Goal: Information Seeking & Learning: Learn about a topic

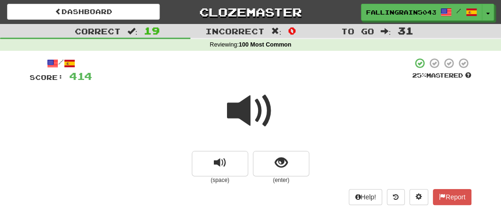
click at [249, 119] on span at bounding box center [250, 110] width 47 height 47
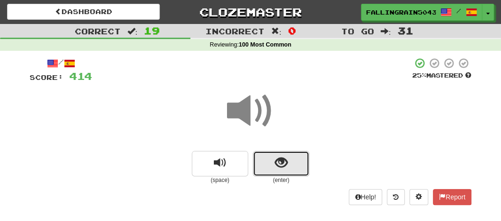
click at [272, 153] on button "show sentence" at bounding box center [281, 163] width 56 height 25
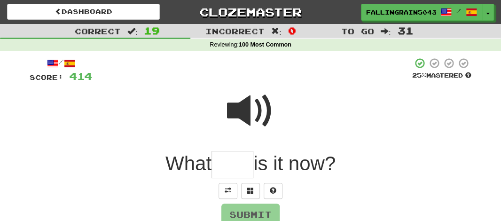
click at [227, 162] on input "text" at bounding box center [232, 165] width 42 height 28
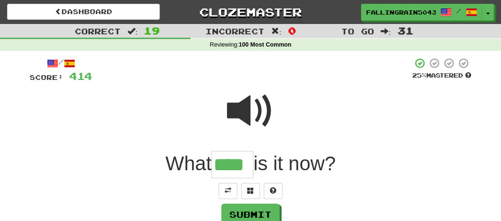
type input "****"
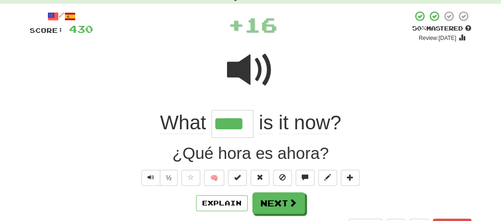
scroll to position [78, 0]
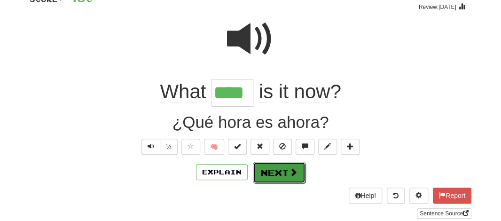
click at [265, 176] on button "Next" at bounding box center [279, 173] width 53 height 22
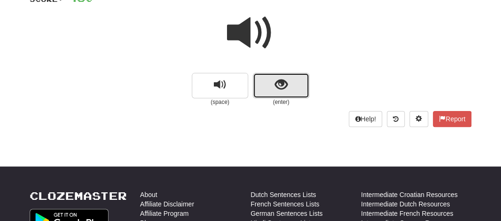
click at [264, 93] on button "show sentence" at bounding box center [281, 85] width 56 height 25
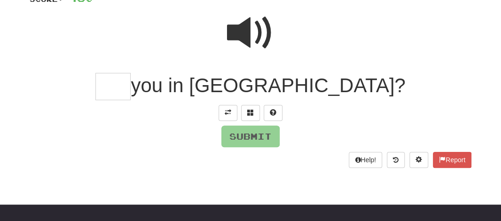
click at [131, 82] on input "text" at bounding box center [112, 87] width 35 height 28
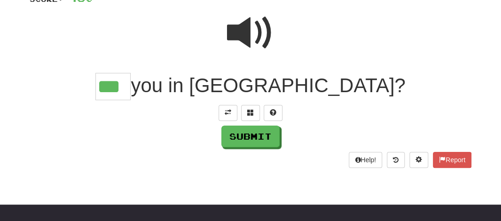
type input "***"
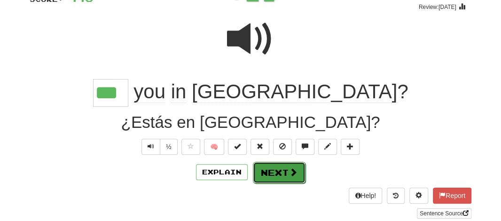
click at [280, 171] on button "Next" at bounding box center [279, 173] width 53 height 22
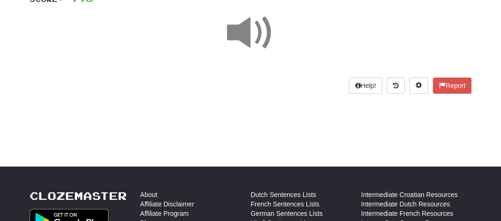
scroll to position [0, 0]
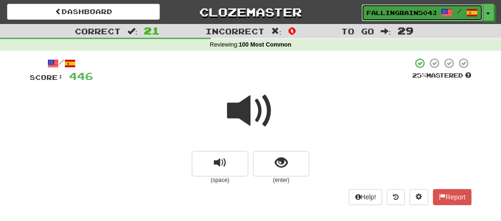
click at [403, 16] on span "FallingRain5043" at bounding box center [401, 12] width 70 height 8
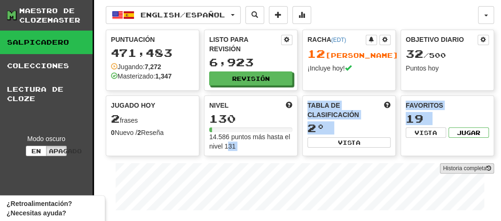
drag, startPoint x: 227, startPoint y: 141, endPoint x: 445, endPoint y: 166, distance: 219.8
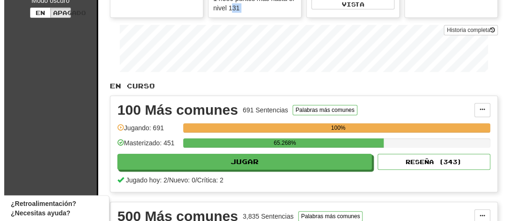
scroll to position [141, 0]
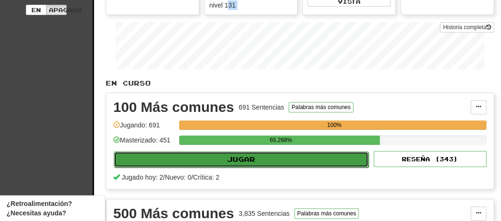
click at [249, 156] on button "Jugar" at bounding box center [241, 159] width 255 height 16
select select "**"
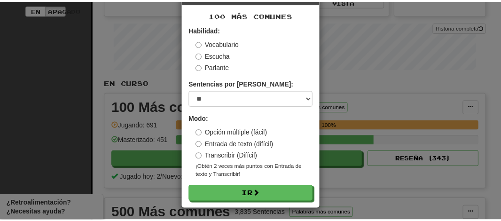
scroll to position [37, 0]
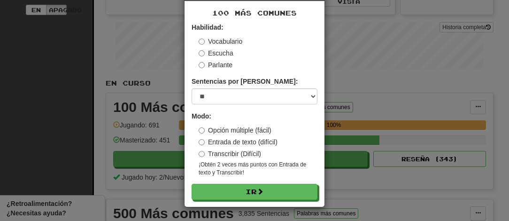
click at [391, 46] on div "× Jugar 100 Más comunes Habilidad: Vocabulario Escucha Parlante Sentencias por …" at bounding box center [254, 110] width 509 height 221
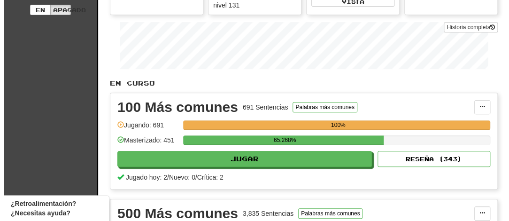
scroll to position [0, 0]
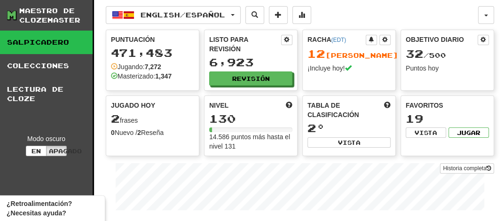
click at [446, 54] on span "32 / 500" at bounding box center [425, 55] width 40 height 8
click at [384, 37] on span at bounding box center [385, 40] width 6 height 6
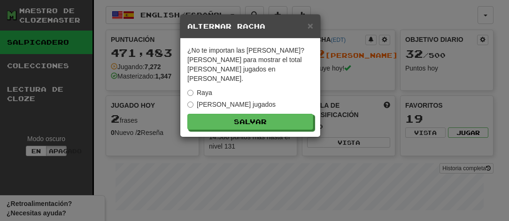
click at [313, 21] on div "× Alternar racha" at bounding box center [250, 27] width 140 height 24
click at [310, 28] on span "×" at bounding box center [311, 25] width 6 height 11
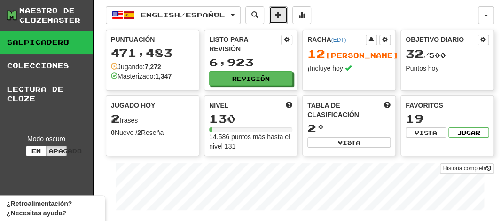
click at [281, 15] on span at bounding box center [278, 14] width 7 height 7
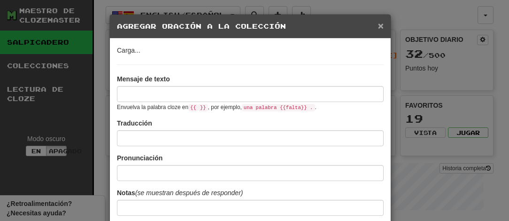
click at [378, 23] on span "×" at bounding box center [381, 25] width 6 height 11
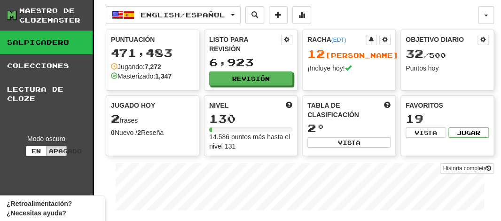
click at [424, 57] on span "32 / 500" at bounding box center [425, 55] width 40 height 8
click at [477, 130] on button "Jugar" at bounding box center [468, 132] width 40 height 10
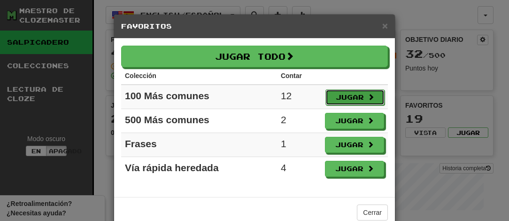
click at [355, 99] on font "Jugar" at bounding box center [350, 97] width 28 height 8
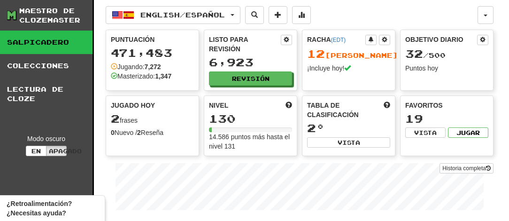
select select "**"
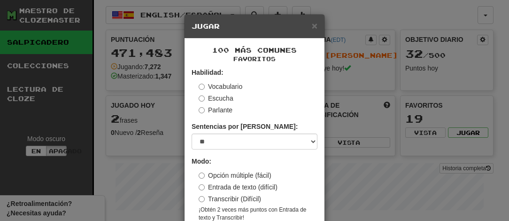
scroll to position [45, 0]
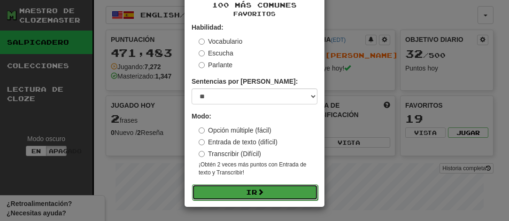
click at [234, 191] on button "Ir" at bounding box center [255, 192] width 126 height 16
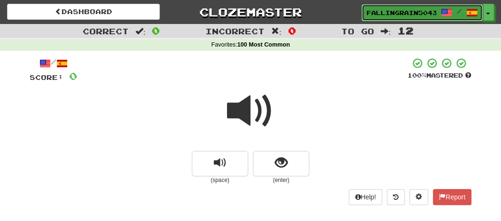
click at [381, 14] on span "FallingRain5043" at bounding box center [401, 12] width 70 height 8
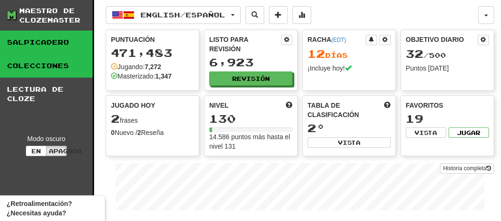
click at [55, 63] on link "Colecciones" at bounding box center [46, 65] width 93 height 23
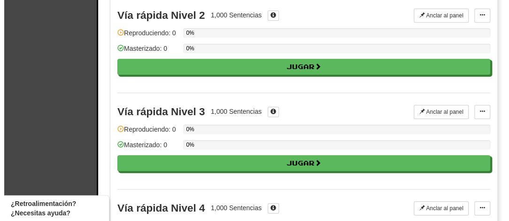
scroll to position [203, 0]
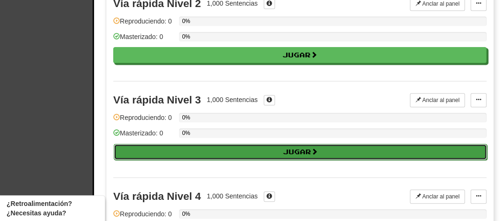
click at [287, 148] on font "Jugar" at bounding box center [297, 151] width 28 height 8
select select "**"
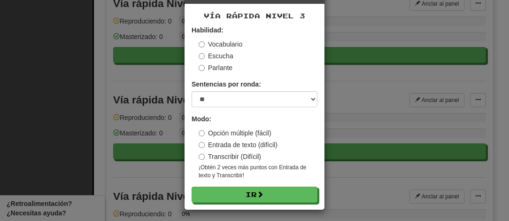
scroll to position [37, 0]
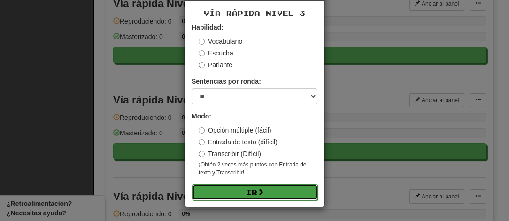
click at [223, 193] on button "Ir" at bounding box center [255, 192] width 126 height 16
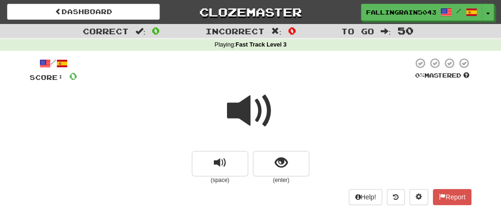
click at [242, 110] on span at bounding box center [250, 110] width 47 height 47
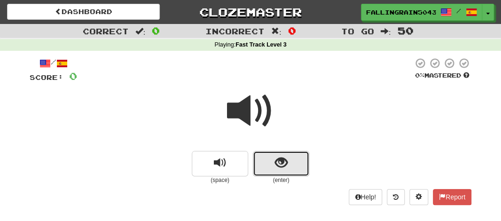
click at [262, 162] on button "show sentence" at bounding box center [281, 163] width 56 height 25
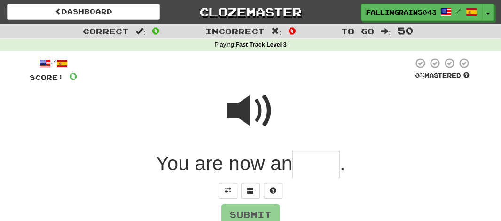
click at [307, 167] on input "text" at bounding box center [315, 165] width 47 height 28
type input "*"
click at [242, 96] on span at bounding box center [250, 110] width 47 height 47
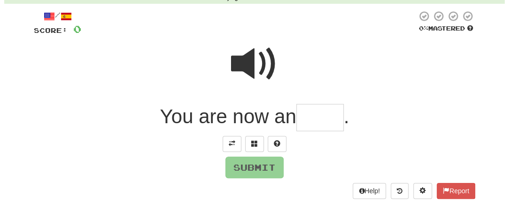
scroll to position [70, 0]
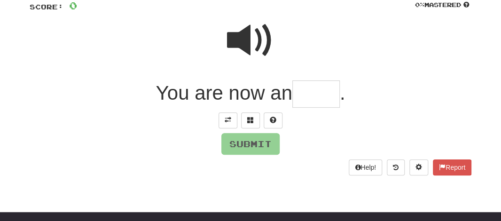
click at [306, 97] on input "text" at bounding box center [315, 94] width 47 height 28
type input "*"
click at [274, 116] on span at bounding box center [273, 119] width 7 height 7
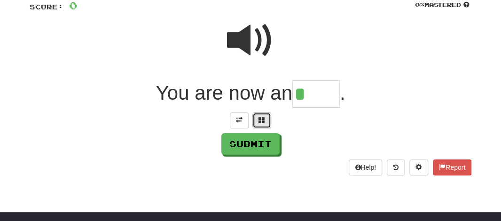
click at [253, 119] on button at bounding box center [261, 120] width 19 height 16
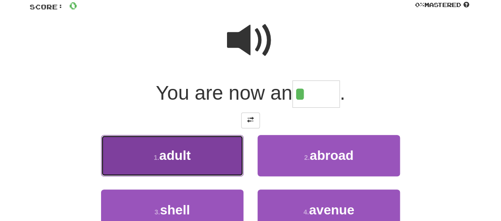
click at [201, 160] on button "1 . adult" at bounding box center [172, 155] width 142 height 41
type input "*****"
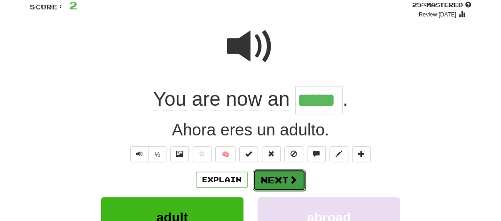
click at [268, 185] on button "Next" at bounding box center [279, 180] width 53 height 22
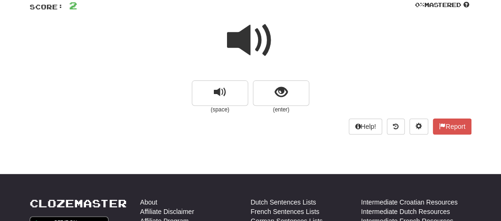
click at [249, 46] on span at bounding box center [250, 40] width 47 height 47
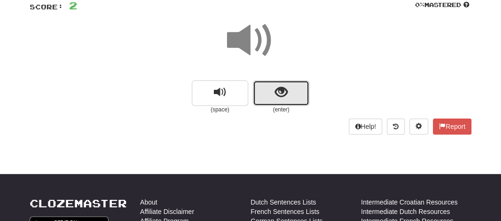
click at [260, 93] on button "show sentence" at bounding box center [281, 92] width 56 height 25
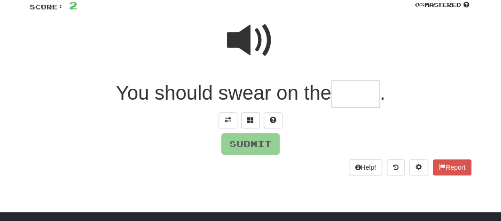
click at [346, 96] on input "text" at bounding box center [355, 94] width 48 height 28
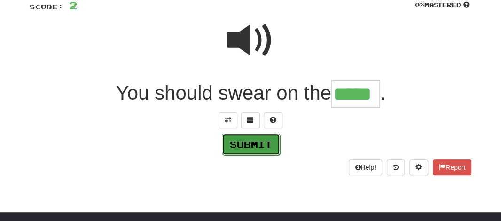
click at [265, 151] on button "Submit" at bounding box center [251, 144] width 58 height 22
type input "*****"
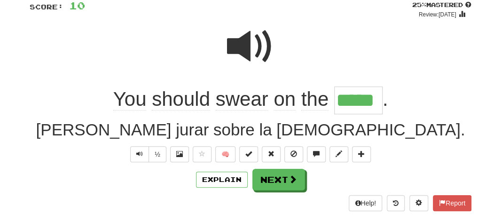
click at [229, 100] on span "swear" at bounding box center [242, 99] width 53 height 23
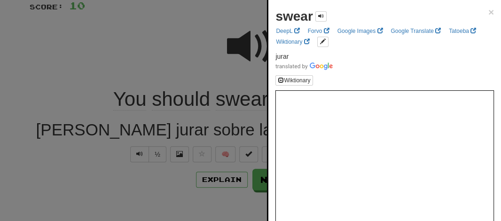
click at [215, 73] on div at bounding box center [250, 110] width 501 height 221
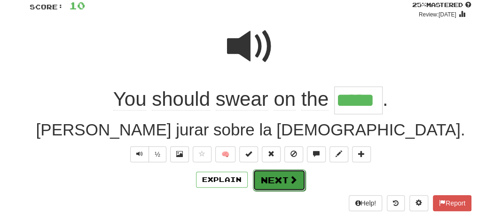
click at [259, 175] on button "Next" at bounding box center [279, 180] width 53 height 22
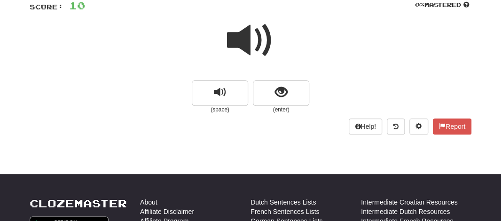
click at [243, 37] on span at bounding box center [250, 40] width 47 height 47
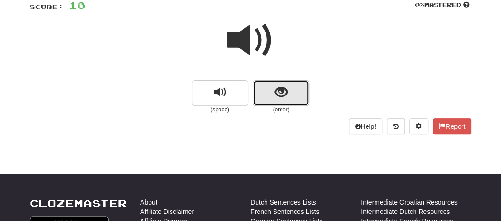
click at [264, 98] on button "show sentence" at bounding box center [281, 92] width 56 height 25
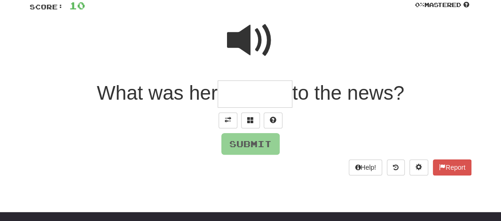
click at [231, 88] on input "text" at bounding box center [254, 94] width 75 height 28
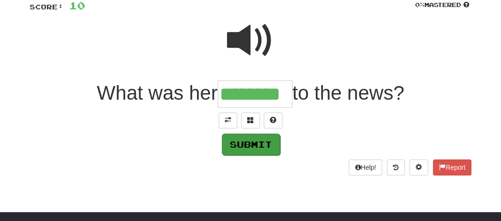
type input "********"
click at [242, 148] on button "Submit" at bounding box center [251, 144] width 58 height 22
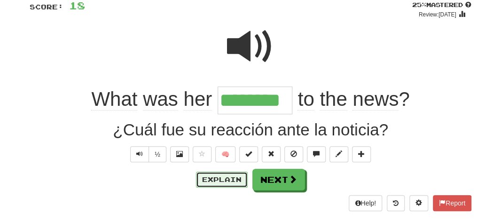
click at [227, 183] on button "Explain" at bounding box center [222, 179] width 52 height 16
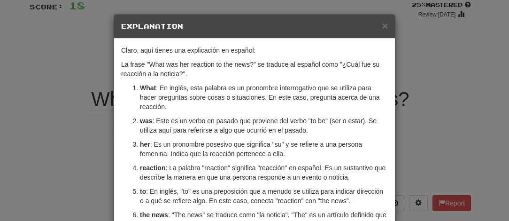
scroll to position [0, 0]
click at [382, 22] on span "×" at bounding box center [385, 25] width 6 height 11
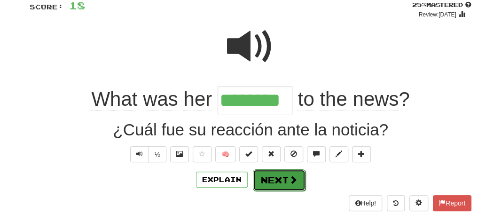
click at [265, 171] on button "Next" at bounding box center [279, 180] width 53 height 22
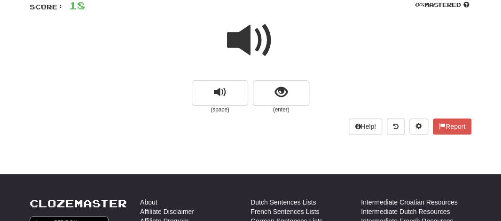
click at [244, 29] on span at bounding box center [250, 40] width 47 height 47
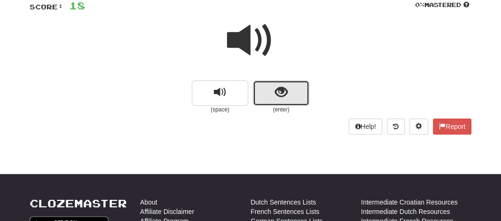
click at [264, 100] on button "show sentence" at bounding box center [281, 92] width 56 height 25
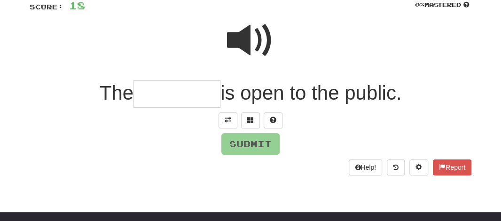
click at [161, 90] on input "text" at bounding box center [176, 94] width 87 height 28
click at [240, 42] on span at bounding box center [250, 40] width 47 height 47
click at [159, 92] on input "text" at bounding box center [176, 94] width 87 height 28
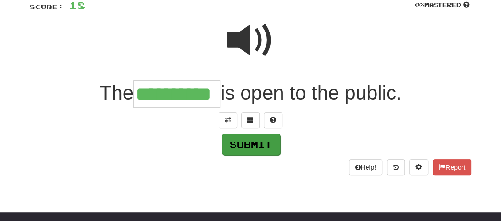
type input "**********"
click at [253, 146] on button "Submit" at bounding box center [251, 144] width 58 height 22
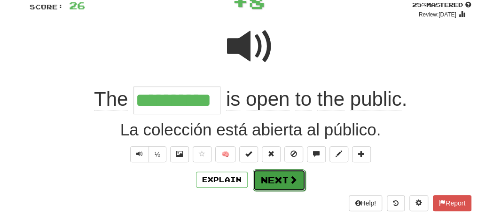
click at [268, 182] on button "Next" at bounding box center [279, 180] width 53 height 22
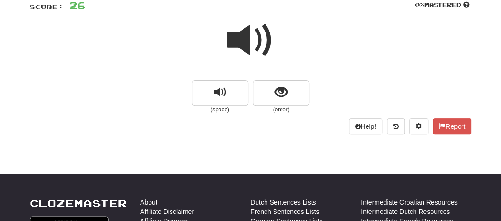
click at [242, 47] on span at bounding box center [250, 40] width 47 height 47
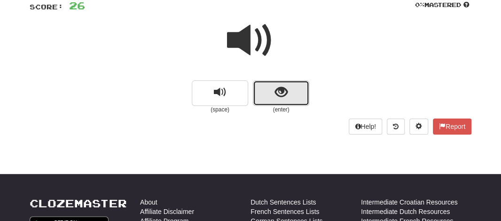
click at [285, 101] on button "show sentence" at bounding box center [281, 92] width 56 height 25
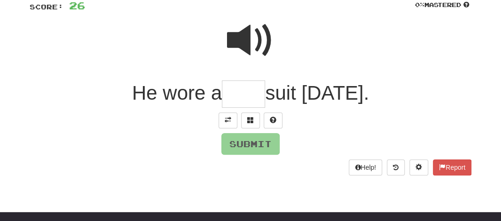
click at [252, 95] on input "text" at bounding box center [243, 94] width 43 height 28
type input "*"
click at [246, 57] on span at bounding box center [250, 40] width 47 height 47
click at [242, 93] on input "text" at bounding box center [243, 94] width 43 height 28
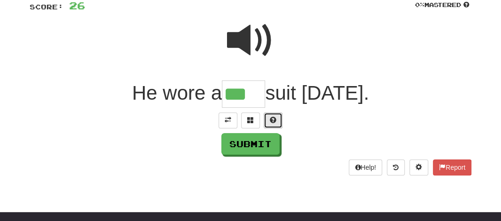
click at [277, 119] on button at bounding box center [272, 120] width 19 height 16
type input "****"
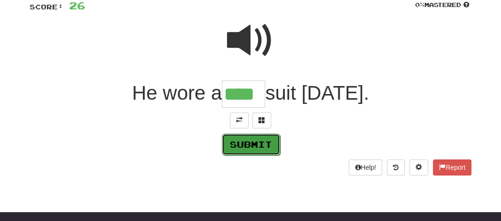
click at [253, 143] on button "Submit" at bounding box center [251, 144] width 58 height 22
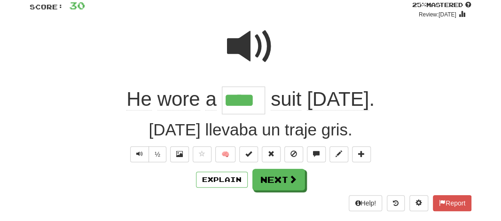
click at [178, 107] on span "wore" at bounding box center [178, 99] width 43 height 23
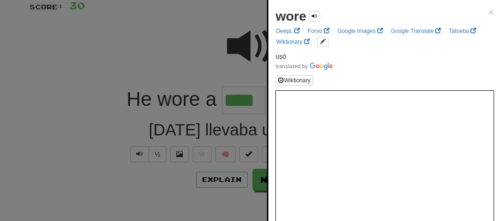
click at [136, 44] on div at bounding box center [250, 110] width 501 height 221
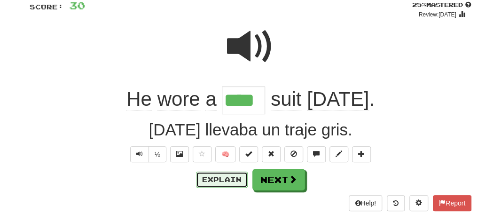
click at [220, 183] on button "Explain" at bounding box center [222, 179] width 52 height 16
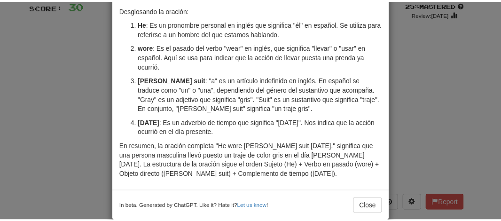
scroll to position [92, 0]
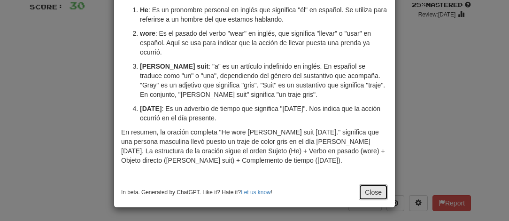
click at [367, 192] on button "Close" at bounding box center [373, 192] width 29 height 16
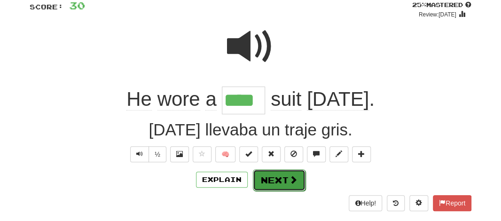
click at [274, 180] on button "Next" at bounding box center [279, 180] width 53 height 22
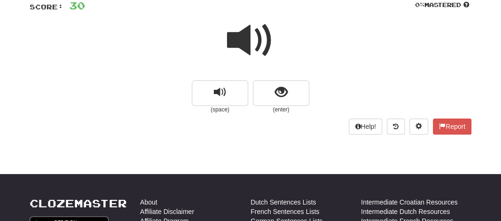
click at [234, 36] on span at bounding box center [250, 40] width 47 height 47
click at [234, 37] on span at bounding box center [250, 40] width 47 height 47
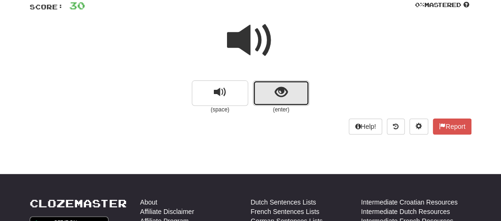
click at [268, 100] on button "show sentence" at bounding box center [281, 92] width 56 height 25
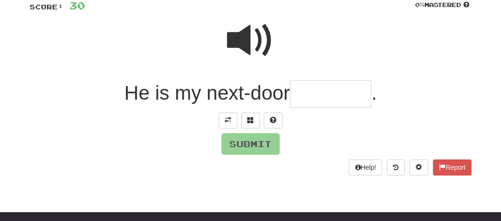
click at [302, 98] on input "text" at bounding box center [330, 94] width 81 height 28
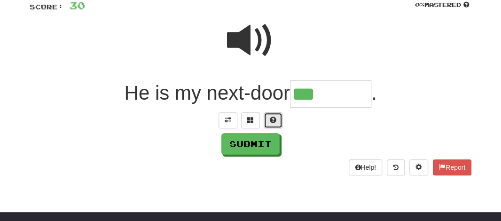
click at [272, 116] on span at bounding box center [273, 119] width 7 height 7
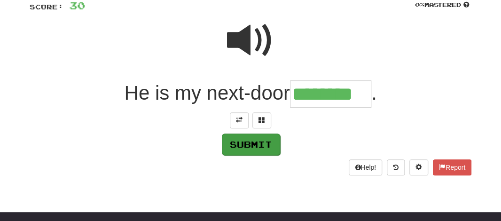
type input "********"
click at [242, 139] on button "Submit" at bounding box center [251, 144] width 58 height 22
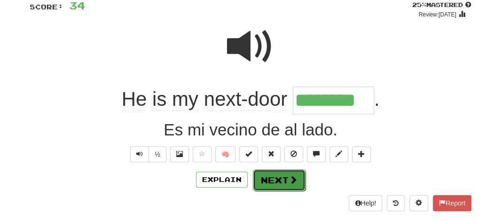
click at [294, 181] on span at bounding box center [293, 179] width 8 height 8
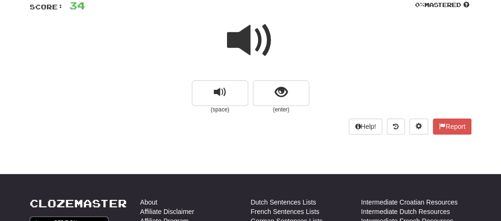
click at [258, 47] on span at bounding box center [250, 40] width 47 height 47
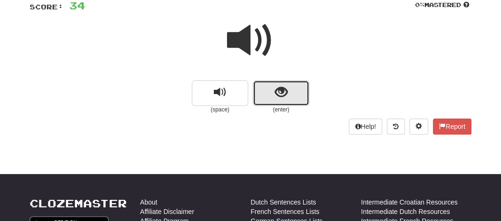
click at [259, 87] on button "show sentence" at bounding box center [281, 92] width 56 height 25
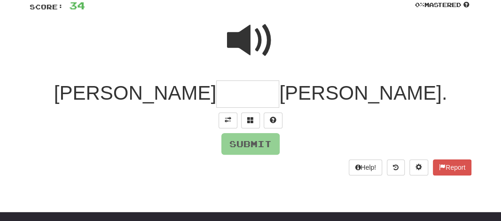
click at [251, 99] on input "text" at bounding box center [247, 94] width 63 height 28
click at [244, 44] on span at bounding box center [250, 40] width 47 height 47
click at [243, 94] on input "text" at bounding box center [247, 94] width 63 height 28
type input "*"
click at [270, 120] on span at bounding box center [273, 119] width 7 height 7
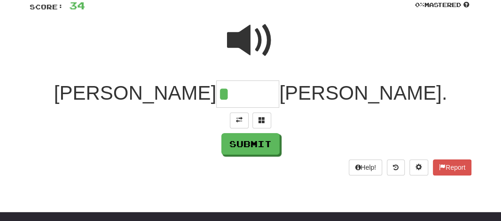
click at [261, 42] on span at bounding box center [250, 40] width 47 height 47
click at [255, 86] on input "*" at bounding box center [247, 94] width 63 height 28
click at [263, 118] on span at bounding box center [261, 119] width 7 height 7
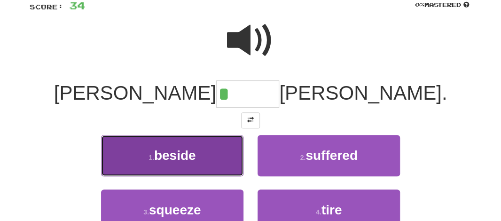
click at [197, 155] on button "1 . beside" at bounding box center [172, 155] width 142 height 41
type input "******"
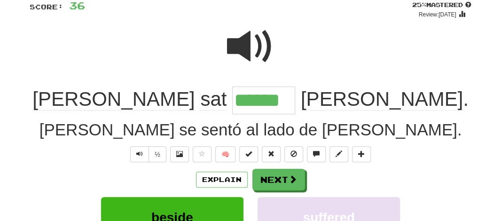
click at [250, 114] on div "/ Score: 36 + 2 25 % Mastered Review: [DATE] [PERSON_NAME] ****** [PERSON_NAME]…" at bounding box center [250, 163] width 441 height 353
click at [255, 109] on input "******" at bounding box center [263, 100] width 63 height 28
click at [255, 102] on input "******" at bounding box center [263, 100] width 63 height 28
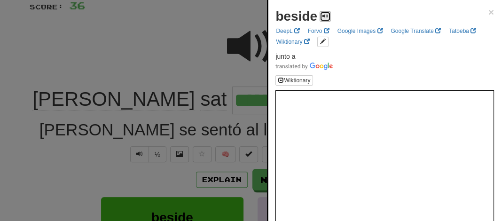
click at [323, 17] on span at bounding box center [325, 16] width 6 height 6
click at [167, 60] on div at bounding box center [250, 110] width 501 height 221
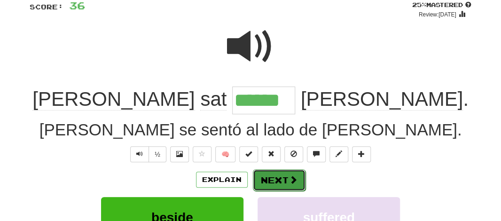
click at [265, 171] on button "Next" at bounding box center [279, 180] width 53 height 22
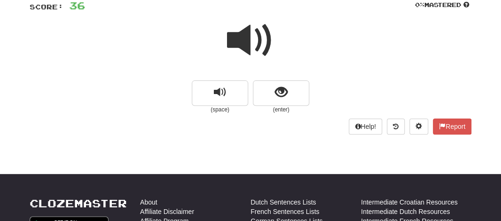
click at [250, 33] on span at bounding box center [250, 40] width 47 height 47
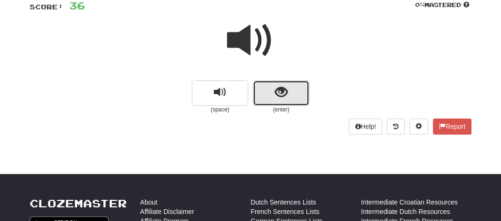
click at [259, 86] on button "show sentence" at bounding box center [281, 92] width 56 height 25
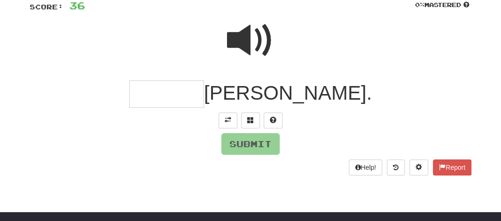
click at [204, 93] on input "text" at bounding box center [166, 94] width 75 height 28
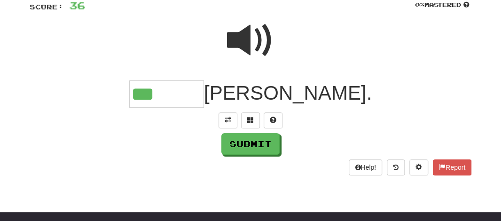
click at [241, 39] on span at bounding box center [250, 40] width 47 height 47
click at [204, 99] on input "***" at bounding box center [166, 94] width 75 height 28
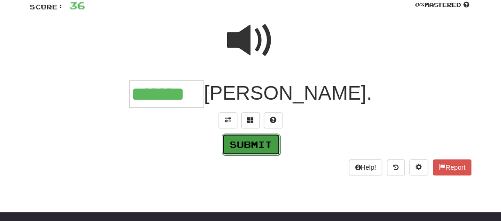
click at [244, 143] on button "Submit" at bounding box center [251, 144] width 58 height 22
type input "*******"
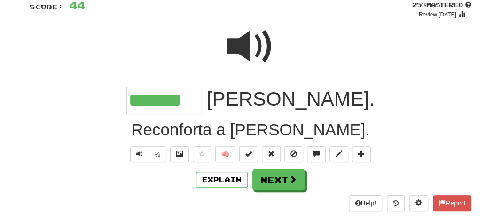
click at [201, 93] on input "*******" at bounding box center [163, 100] width 75 height 28
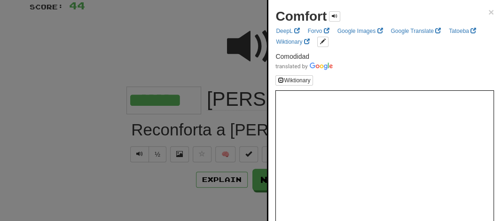
click at [197, 85] on div at bounding box center [250, 110] width 501 height 221
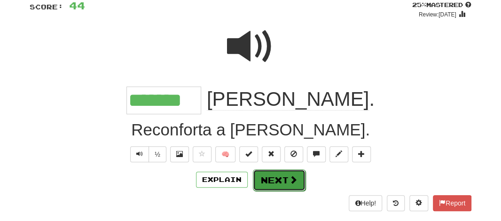
click at [278, 178] on button "Next" at bounding box center [279, 180] width 53 height 22
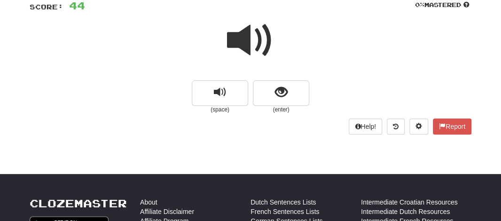
click at [240, 28] on span at bounding box center [250, 40] width 47 height 47
click at [251, 37] on span at bounding box center [250, 40] width 47 height 47
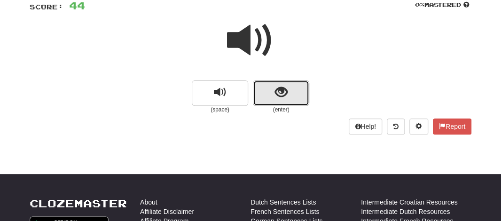
click at [275, 86] on span "show sentence" at bounding box center [281, 92] width 13 height 13
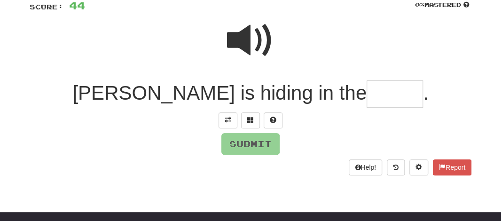
click at [366, 90] on input "text" at bounding box center [394, 94] width 56 height 28
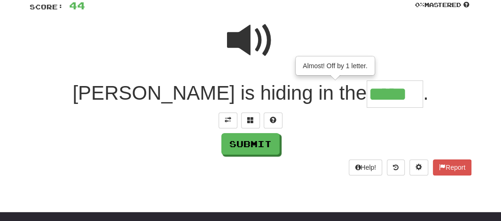
scroll to position [0, 0]
click at [250, 39] on span at bounding box center [250, 40] width 47 height 47
click at [366, 98] on input "*****" at bounding box center [394, 93] width 56 height 27
click at [278, 118] on button at bounding box center [272, 120] width 19 height 16
type input "******"
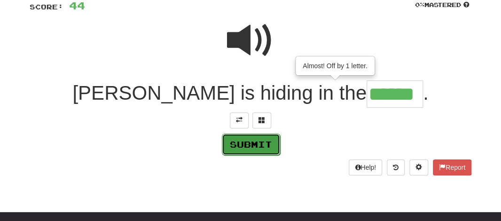
click at [260, 143] on button "Submit" at bounding box center [251, 144] width 58 height 22
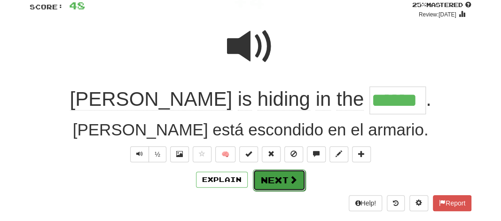
click at [267, 176] on button "Next" at bounding box center [279, 180] width 53 height 22
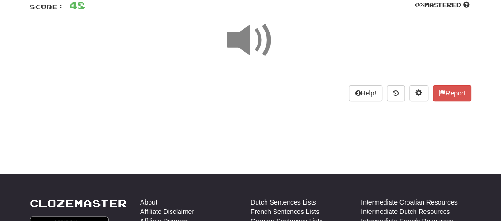
click at [247, 41] on span at bounding box center [250, 40] width 47 height 47
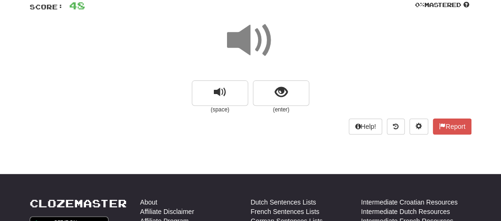
click at [247, 41] on span at bounding box center [250, 40] width 47 height 47
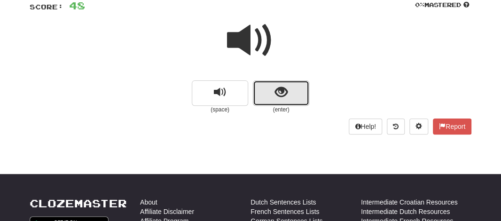
click at [265, 98] on button "show sentence" at bounding box center [281, 92] width 56 height 25
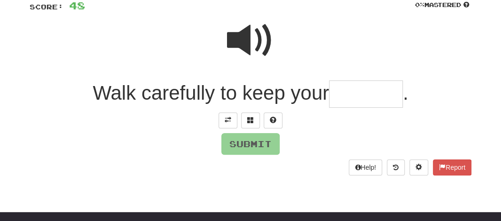
click at [352, 95] on input "text" at bounding box center [366, 94] width 74 height 28
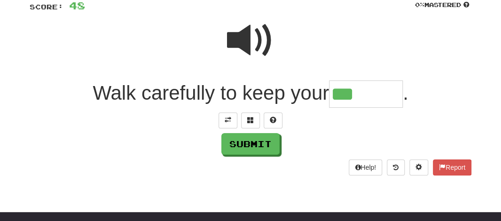
click at [261, 32] on span at bounding box center [250, 40] width 47 height 47
click at [362, 92] on input "***" at bounding box center [366, 94] width 74 height 28
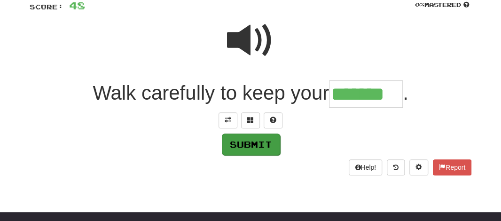
type input "*******"
click at [253, 140] on button "Submit" at bounding box center [251, 144] width 58 height 22
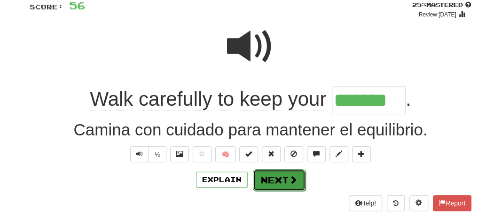
click at [276, 183] on button "Next" at bounding box center [279, 180] width 53 height 22
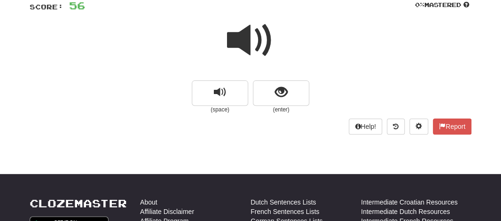
click at [255, 38] on span at bounding box center [250, 40] width 47 height 47
click at [254, 47] on span at bounding box center [250, 40] width 47 height 47
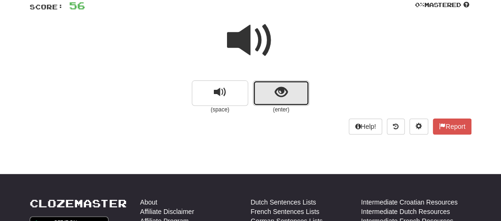
click at [289, 103] on button "show sentence" at bounding box center [281, 92] width 56 height 25
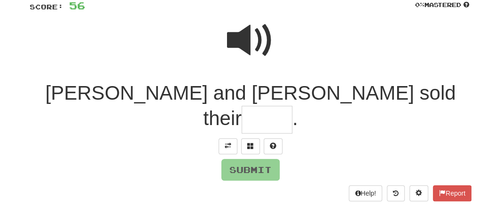
click at [292, 106] on input "text" at bounding box center [266, 120] width 51 height 28
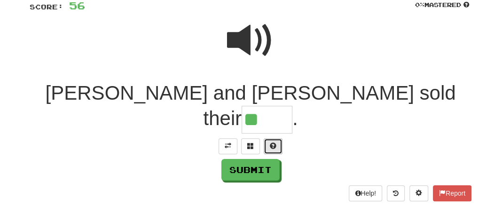
click at [274, 142] on span at bounding box center [273, 145] width 7 height 7
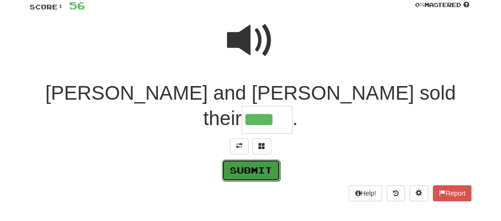
click at [242, 159] on button "Submit" at bounding box center [251, 170] width 58 height 22
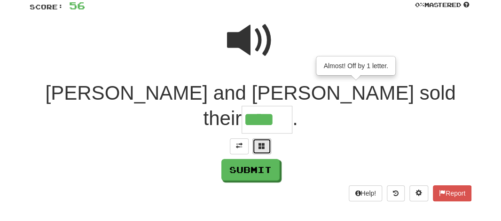
click at [259, 142] on span at bounding box center [261, 145] width 7 height 7
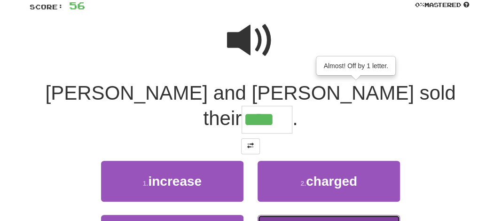
type input "*****"
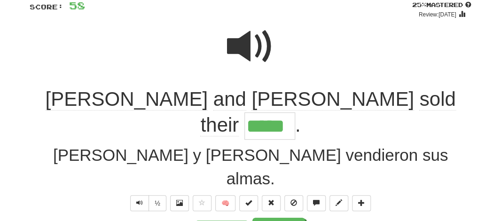
click at [295, 112] on input "*****" at bounding box center [269, 126] width 51 height 28
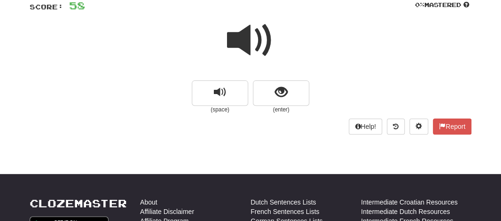
click at [245, 39] on span at bounding box center [250, 40] width 47 height 47
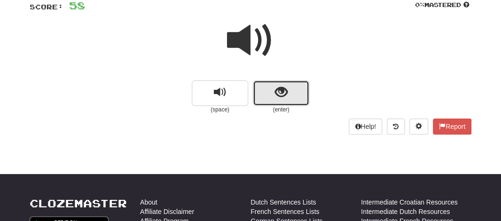
click at [265, 87] on button "show sentence" at bounding box center [281, 92] width 56 height 25
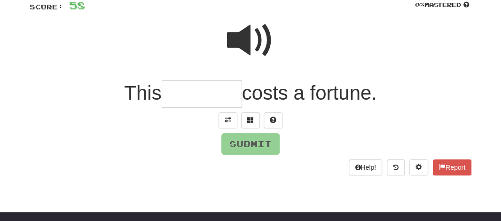
click at [198, 86] on input "text" at bounding box center [202, 94] width 80 height 28
click at [236, 42] on span at bounding box center [250, 40] width 47 height 47
click at [182, 91] on input "text" at bounding box center [202, 94] width 80 height 28
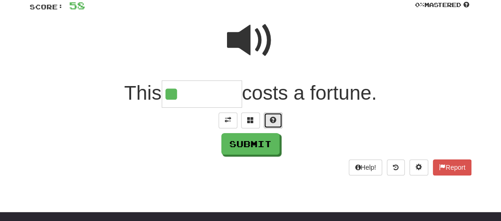
click at [270, 114] on button at bounding box center [272, 120] width 19 height 16
click at [255, 46] on span at bounding box center [250, 40] width 47 height 47
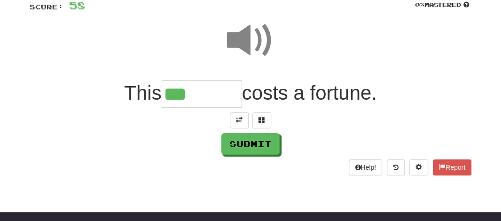
click at [199, 93] on input "***" at bounding box center [202, 94] width 80 height 28
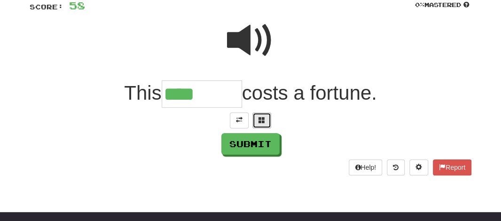
click at [255, 119] on button at bounding box center [261, 120] width 19 height 16
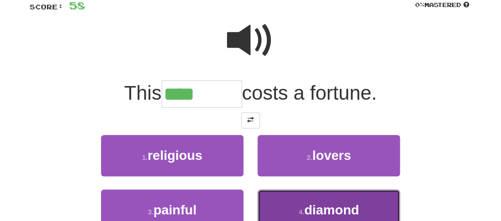
click at [308, 207] on span "diamond" at bounding box center [331, 209] width 55 height 15
type input "*******"
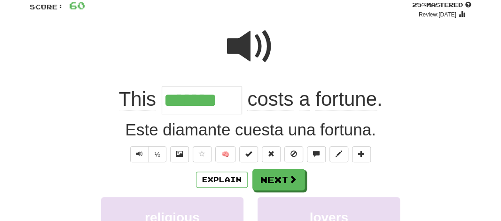
click at [247, 48] on span at bounding box center [250, 46] width 47 height 47
click at [325, 94] on span "fortune" at bounding box center [346, 99] width 62 height 23
click at [325, 104] on span "fortune" at bounding box center [346, 99] width 62 height 23
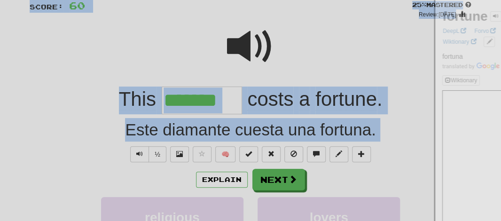
click at [325, 104] on div at bounding box center [250, 110] width 501 height 221
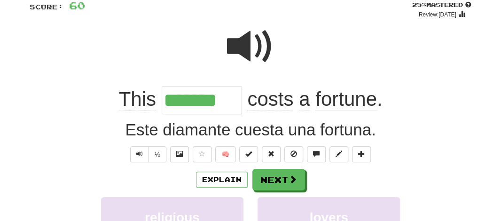
click at [320, 103] on span "fortune" at bounding box center [346, 99] width 62 height 23
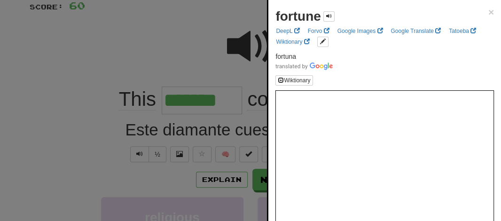
click at [322, 16] on div "fortune" at bounding box center [304, 16] width 59 height 19
click at [329, 16] on span at bounding box center [329, 16] width 6 height 6
click at [217, 54] on div at bounding box center [250, 110] width 501 height 221
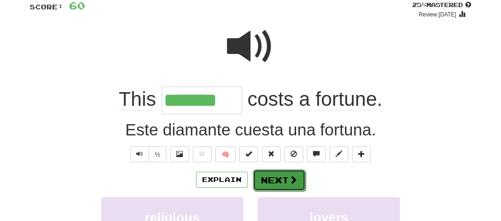
click at [274, 189] on button "Next" at bounding box center [279, 180] width 53 height 22
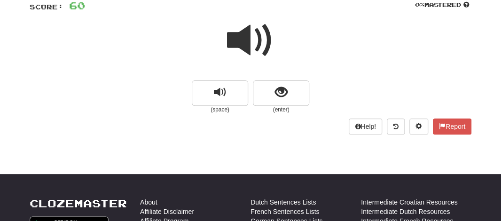
click at [244, 50] on span at bounding box center [250, 40] width 47 height 47
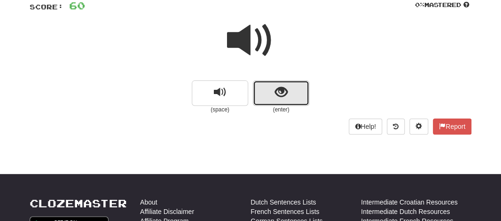
click at [272, 91] on button "show sentence" at bounding box center [281, 92] width 56 height 25
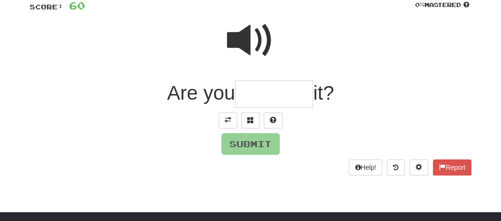
click at [247, 98] on input "text" at bounding box center [274, 94] width 78 height 28
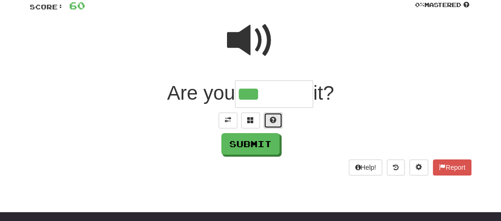
click at [274, 116] on span at bounding box center [273, 119] width 7 height 7
click at [249, 42] on span at bounding box center [250, 40] width 47 height 47
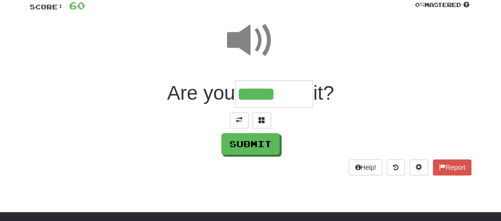
click at [287, 97] on input "*****" at bounding box center [274, 94] width 78 height 28
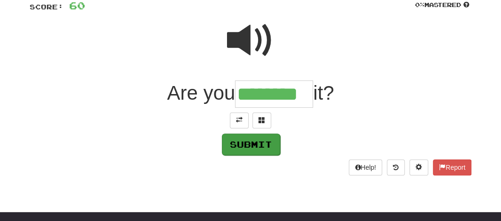
type input "********"
click at [256, 136] on button "Submit" at bounding box center [251, 144] width 58 height 22
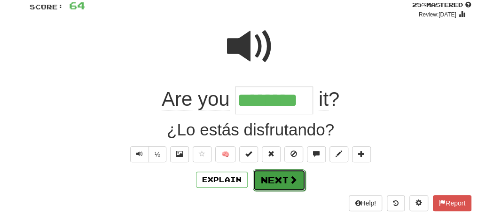
click at [269, 174] on button "Next" at bounding box center [279, 180] width 53 height 22
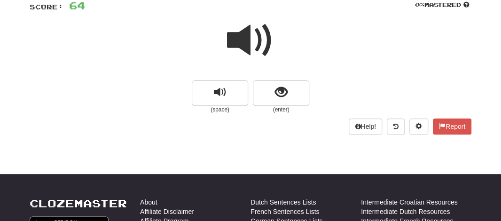
click at [227, 42] on span at bounding box center [250, 40] width 47 height 47
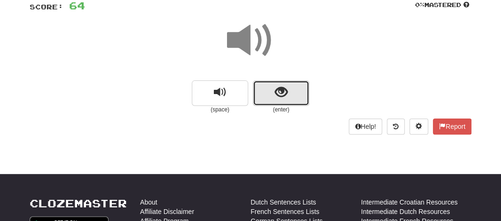
click at [280, 88] on span "show sentence" at bounding box center [281, 92] width 13 height 13
